Goal: Task Accomplishment & Management: Use online tool/utility

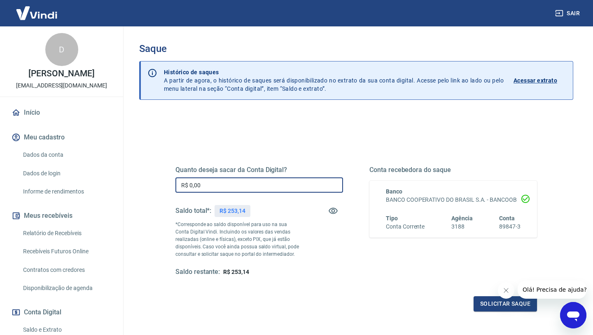
click at [192, 187] on input "R$ 0,00" at bounding box center [260, 184] width 168 height 15
type input "R$ 253,14"
click at [492, 301] on button "Solicitar saque" at bounding box center [505, 303] width 63 height 15
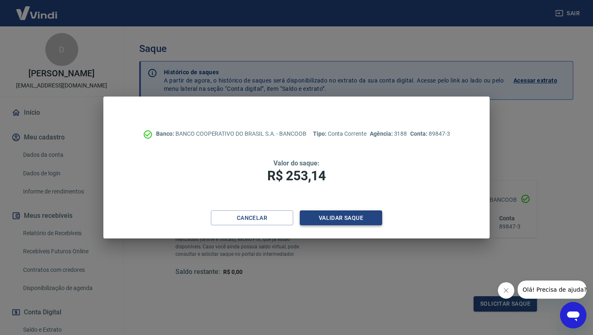
click at [327, 215] on button "Validar saque" at bounding box center [341, 217] width 82 height 15
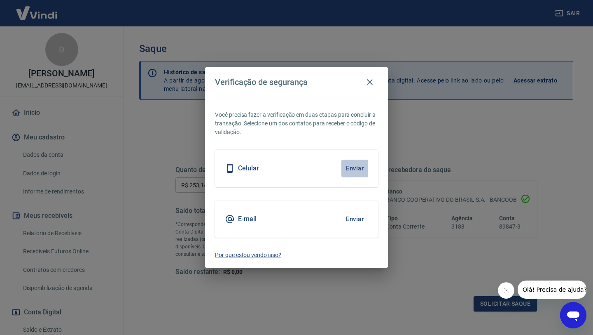
click at [356, 164] on button "Enviar" at bounding box center [355, 167] width 27 height 17
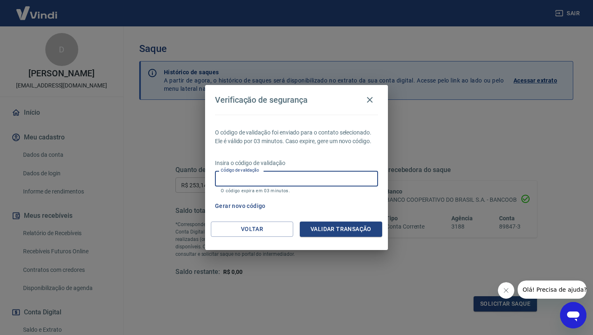
click at [242, 178] on input "Código de validação" at bounding box center [296, 178] width 163 height 15
type input "186512"
click at [326, 226] on button "Validar transação" at bounding box center [341, 228] width 82 height 15
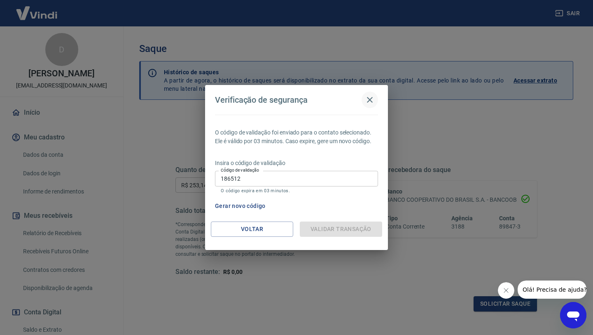
click at [370, 100] on icon "button" at bounding box center [370, 100] width 6 height 6
